Goal: Contribute content: Add original content to the website for others to see

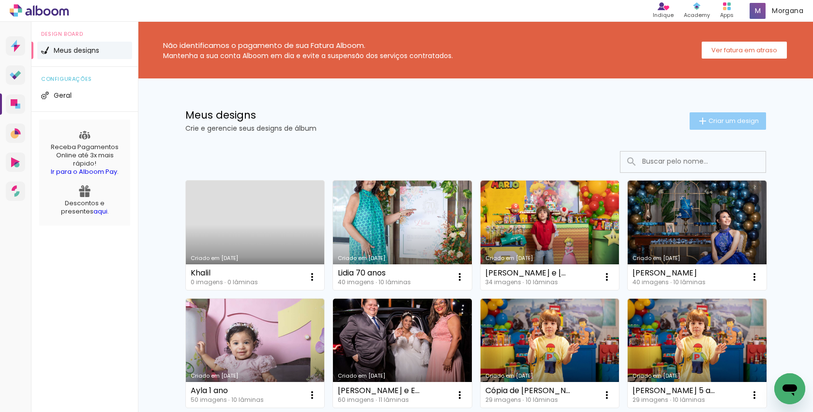
click at [722, 118] on span "Criar um design" at bounding box center [734, 121] width 50 height 6
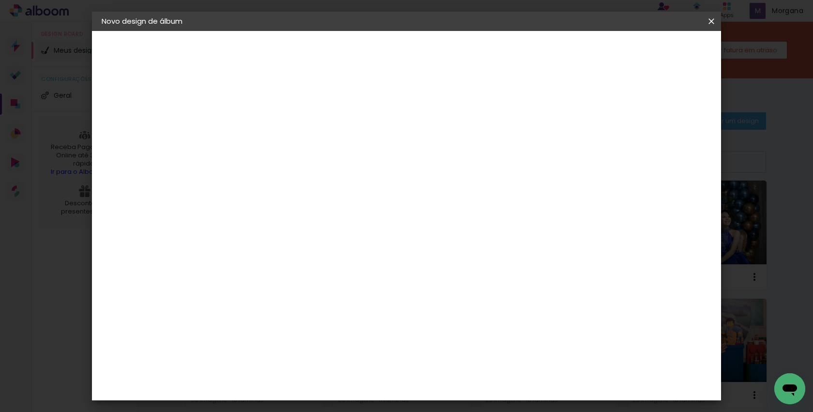
click at [260, 124] on input at bounding box center [260, 129] width 0 height 15
type input "[PERSON_NAME]"
type paper-input "[PERSON_NAME]"
click at [0, 0] on slot "Avançar" at bounding box center [0, 0] width 0 height 0
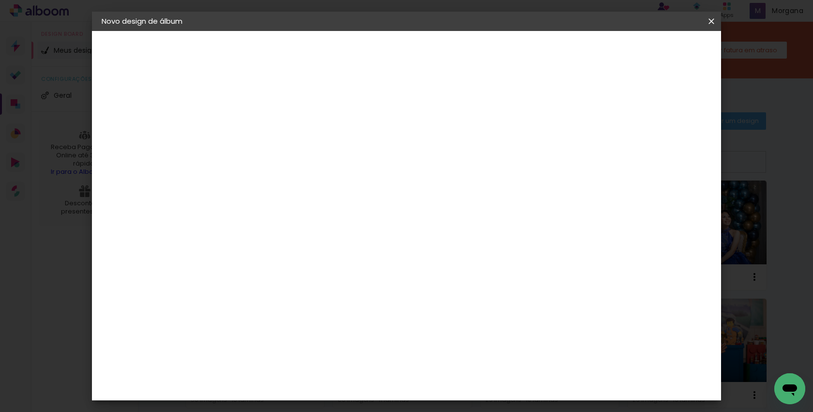
click at [284, 258] on div "Canaan Álbuns" at bounding box center [269, 265] width 30 height 15
click at [0, 0] on slot "Avançar" at bounding box center [0, 0] width 0 height 0
click at [325, 202] on span "15 × 21" at bounding box center [302, 212] width 45 height 20
click at [418, 56] on paper-button "Avançar" at bounding box center [393, 51] width 47 height 16
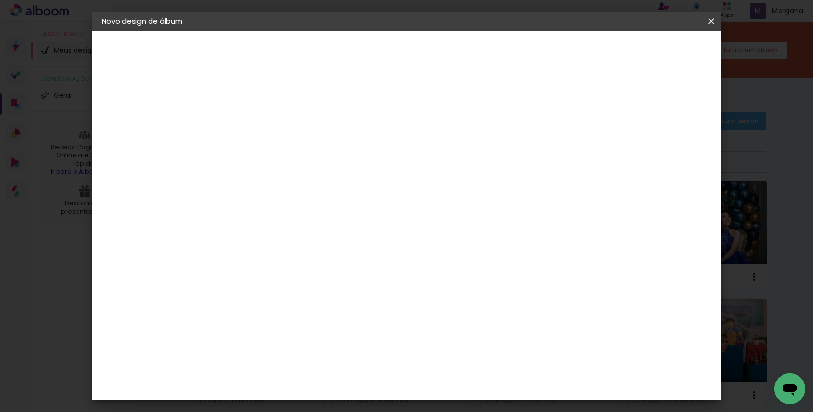
click at [604, 105] on div at bounding box center [599, 104] width 9 height 9
type paper-checkbox "on"
click at [658, 50] on span "Iniciar design" at bounding box center [636, 51] width 44 height 7
